Goal: Transaction & Acquisition: Purchase product/service

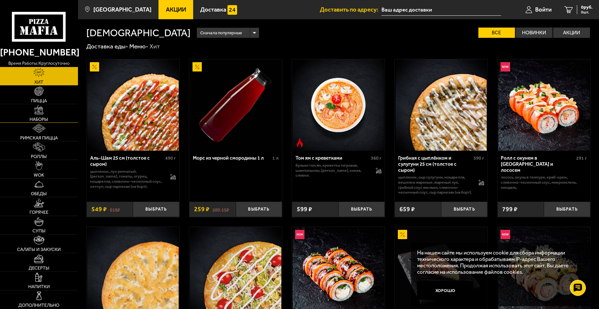
click at [32, 120] on span "Наборы" at bounding box center [38, 119] width 19 height 4
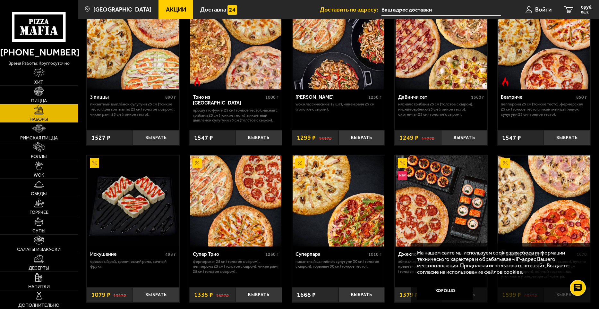
scroll to position [213, 0]
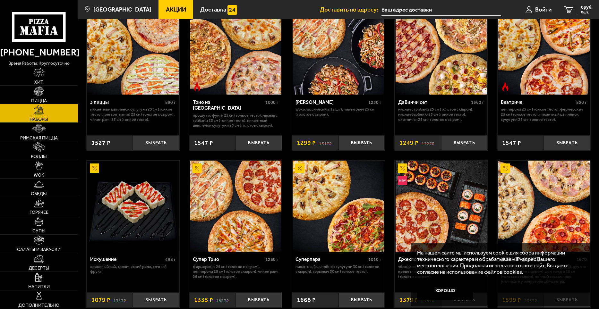
scroll to position [213, 0]
click at [36, 139] on span "Римская пицца" at bounding box center [39, 138] width 38 height 4
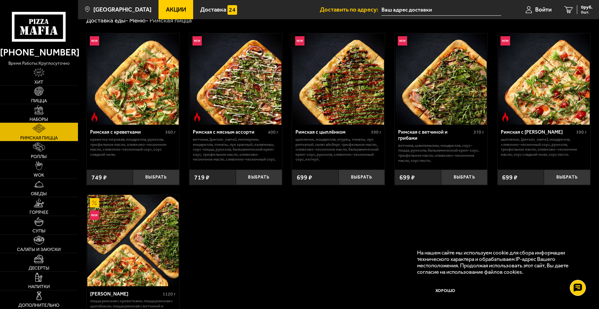
scroll to position [58, 0]
